Goal: Information Seeking & Learning: Learn about a topic

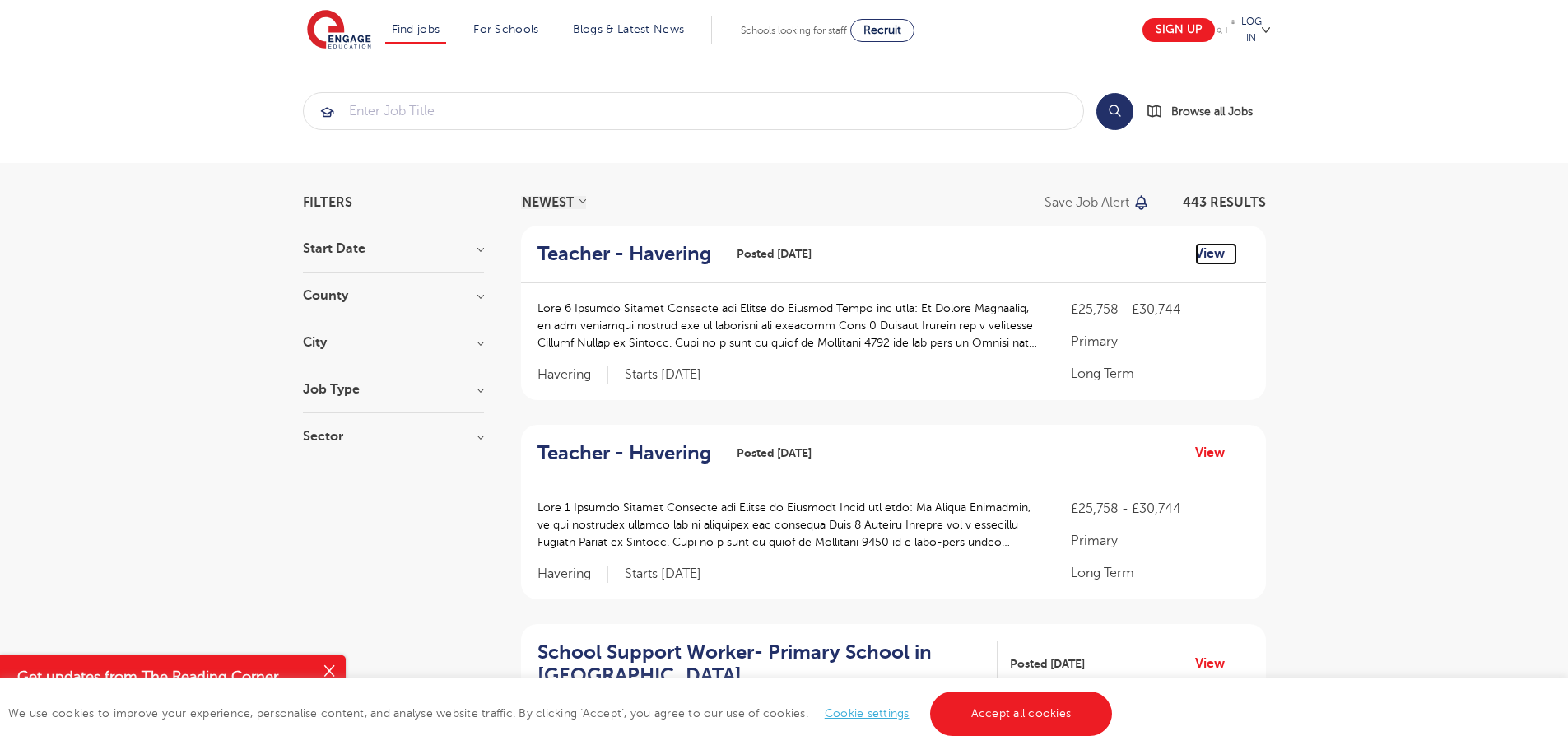
click at [1214, 256] on link "View" at bounding box center [1215, 253] width 42 height 21
click at [553, 207] on select "NEWEST OLDEST" at bounding box center [554, 202] width 65 height 13
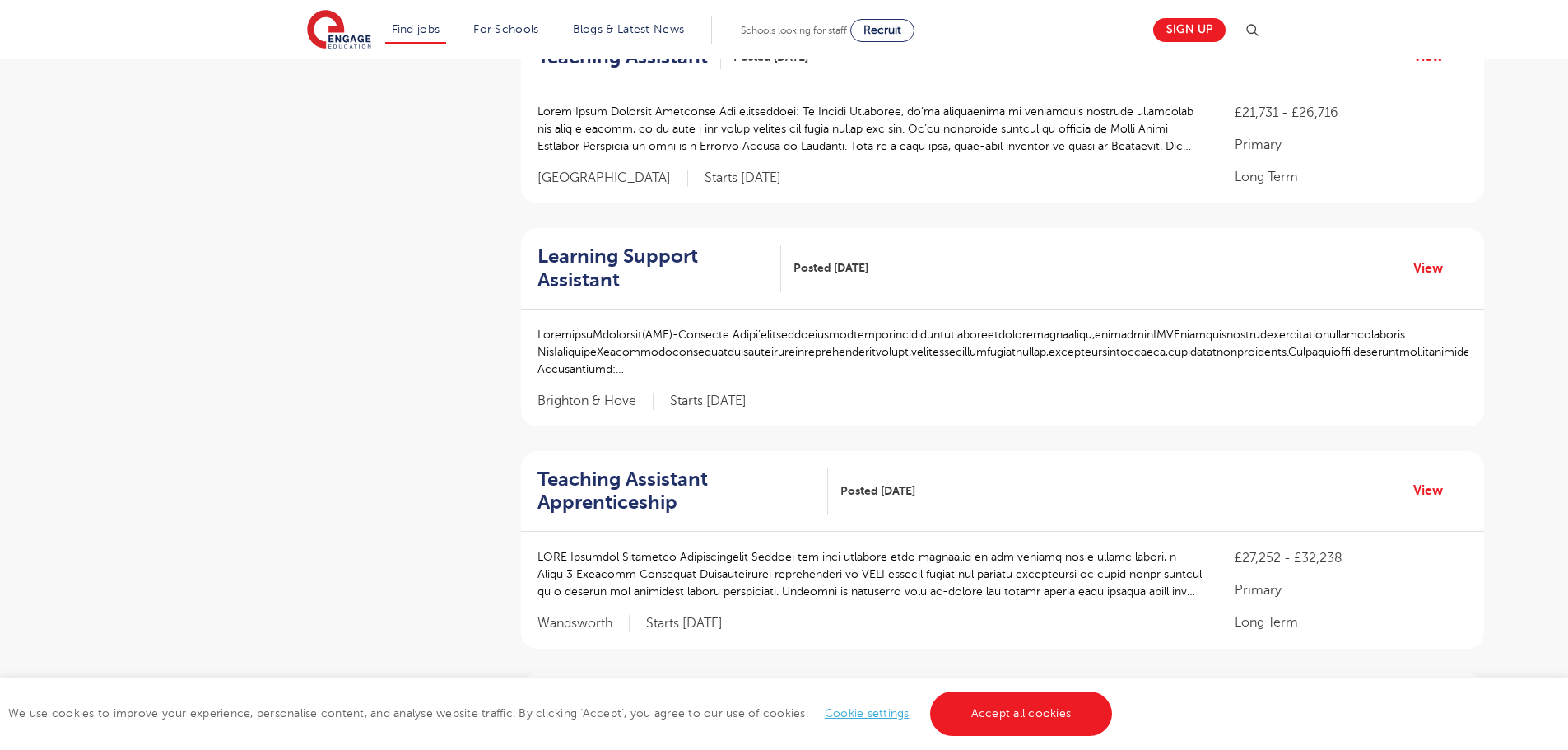
scroll to position [659, 0]
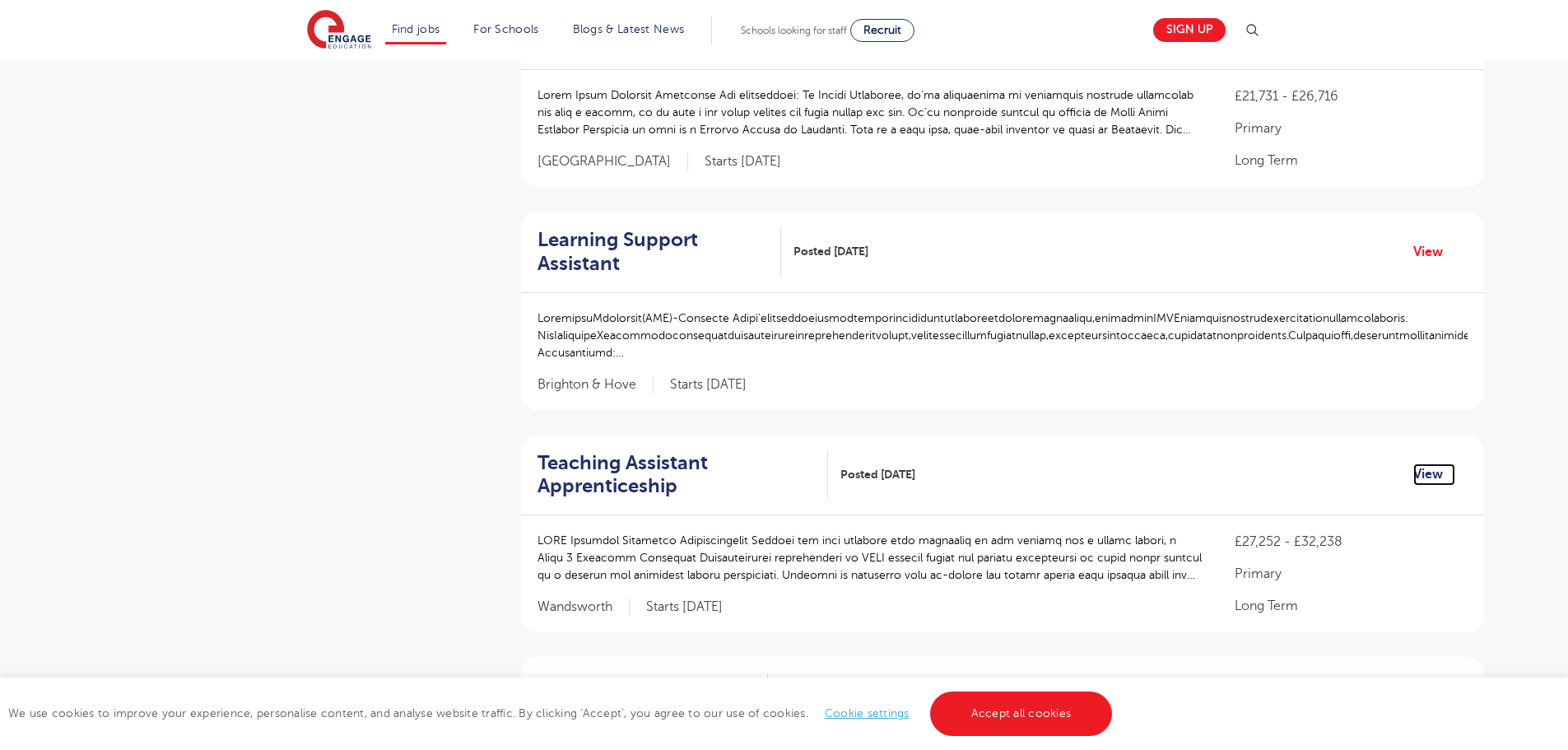
click at [1438, 464] on link "View" at bounding box center [1434, 474] width 42 height 21
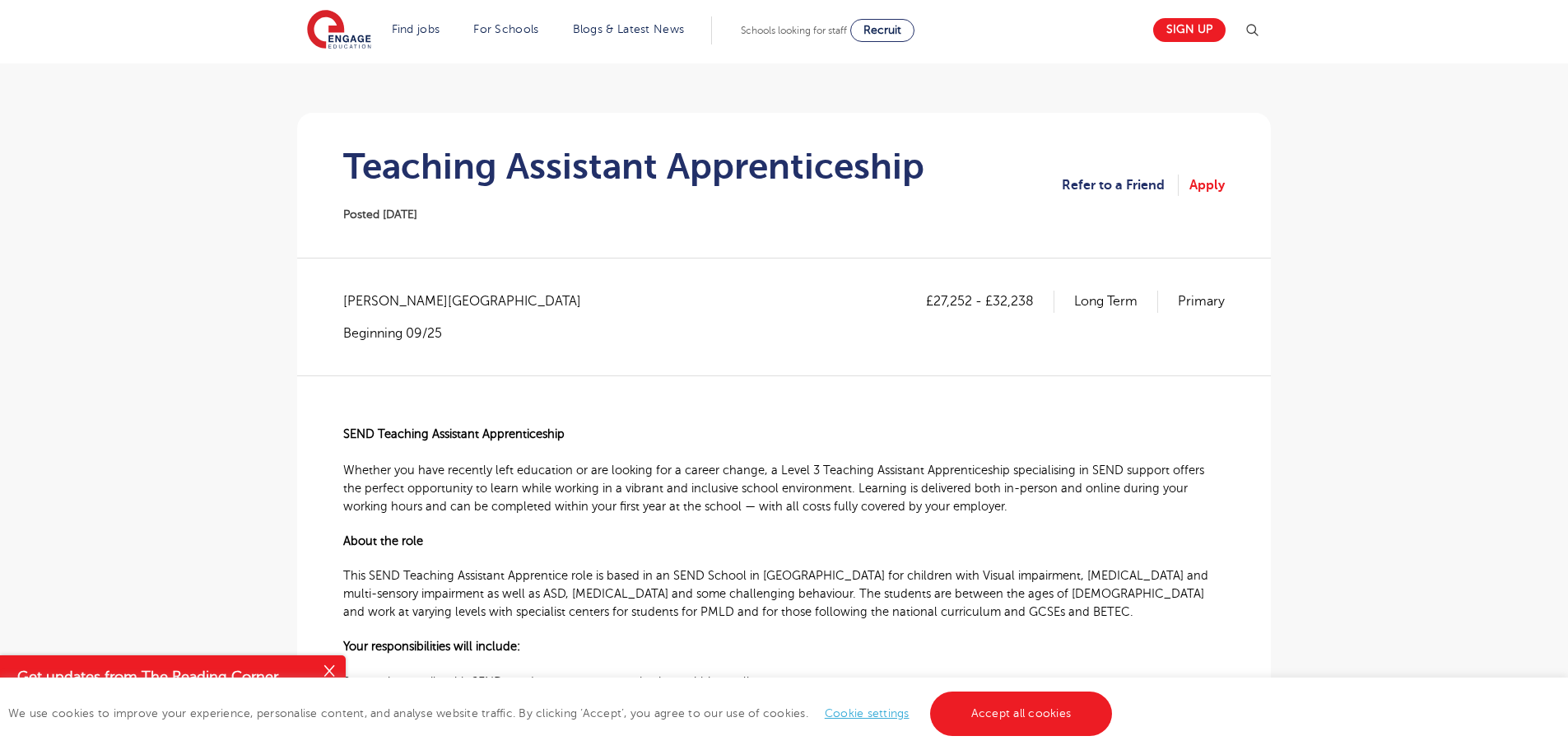
scroll to position [71, 0]
